Goal: Navigation & Orientation: Find specific page/section

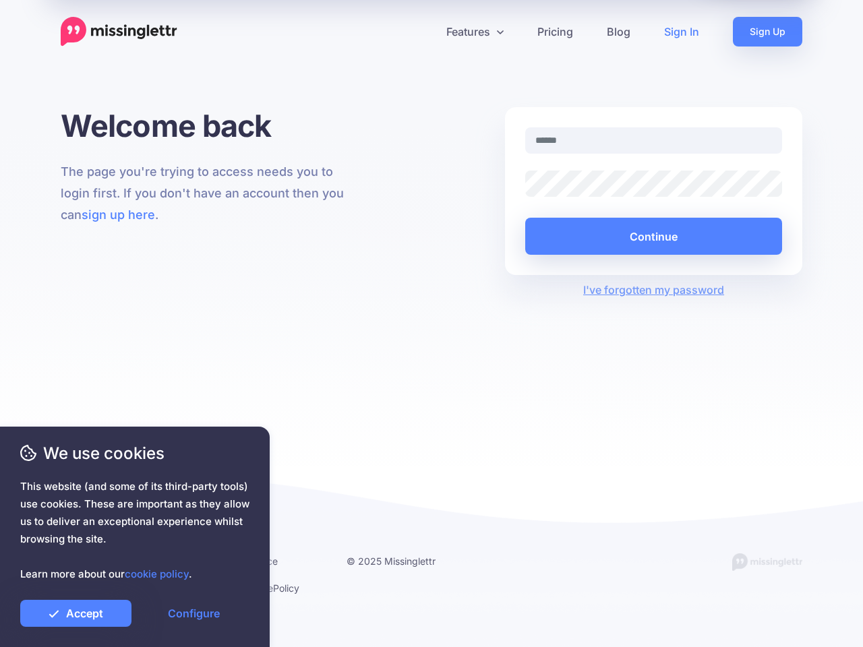
click at [432, 324] on div "Welcome back The page you're trying to access needs you to login first. If you …" at bounding box center [431, 286] width 863 height 359
click at [426, 32] on icon at bounding box center [426, 31] width 7 height 7
click at [475, 32] on link "Features" at bounding box center [475, 32] width 91 height 30
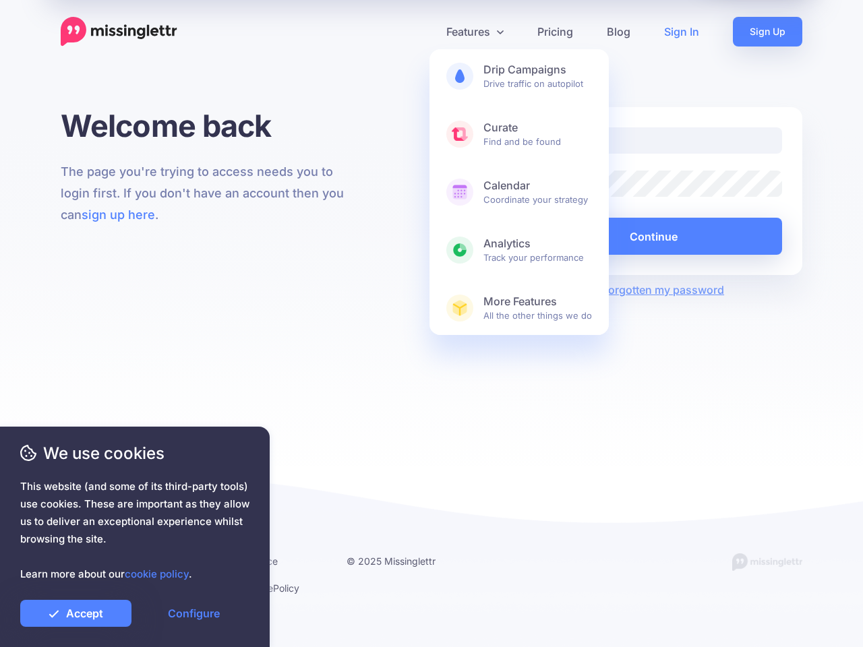
click at [653, 236] on button "Continue" at bounding box center [653, 236] width 257 height 37
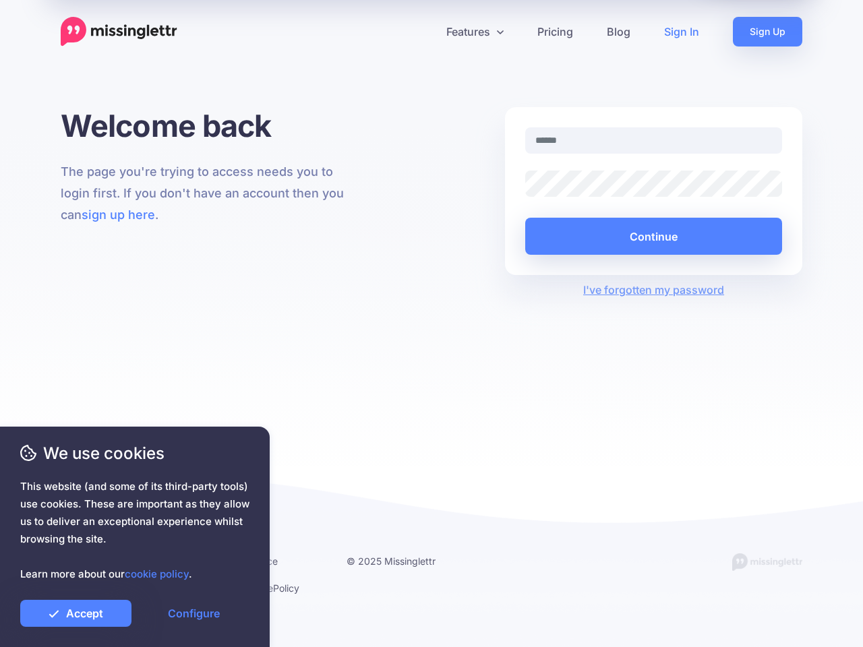
click at [76, 614] on link "Accept" at bounding box center [75, 613] width 111 height 27
click at [194, 614] on link "Configure" at bounding box center [193, 613] width 111 height 27
